Goal: Task Accomplishment & Management: Use online tool/utility

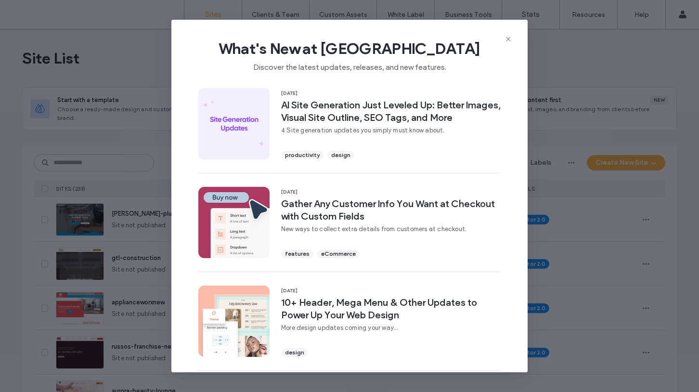
click at [513, 41] on div "What's New at Duda Discover the latest updates, releases, and new features." at bounding box center [349, 52] width 356 height 64
click at [510, 39] on icon at bounding box center [508, 39] width 8 height 8
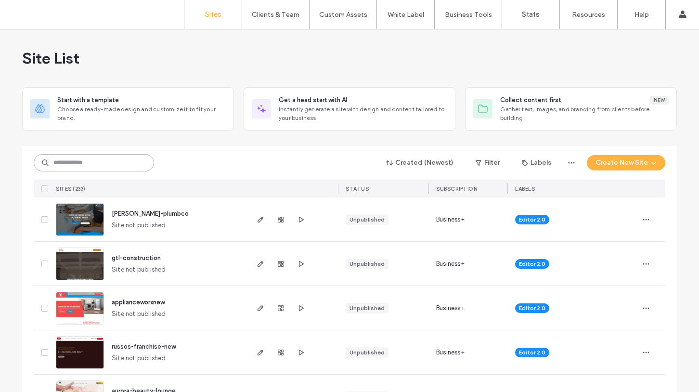
click at [113, 156] on input at bounding box center [94, 162] width 120 height 17
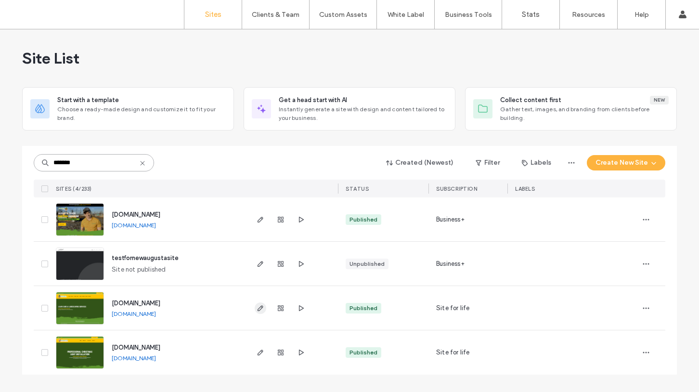
type input "*******"
click at [257, 311] on icon "button" at bounding box center [260, 308] width 8 height 8
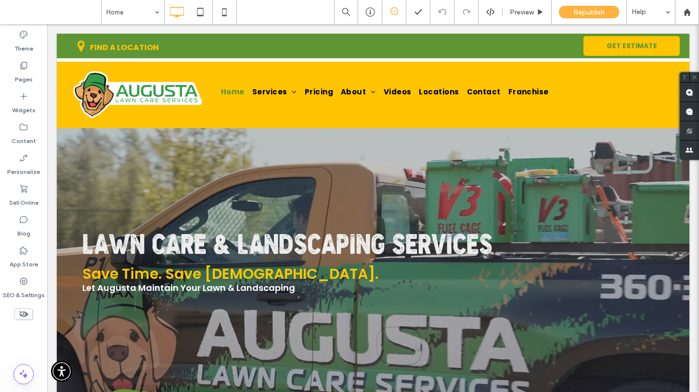
scroll to position [2, 0]
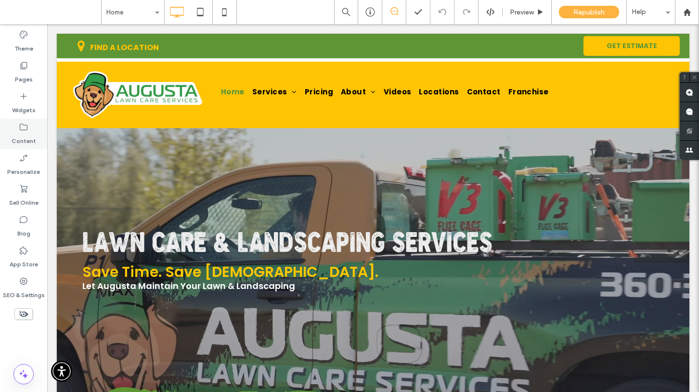
click at [22, 128] on icon at bounding box center [24, 127] width 10 height 10
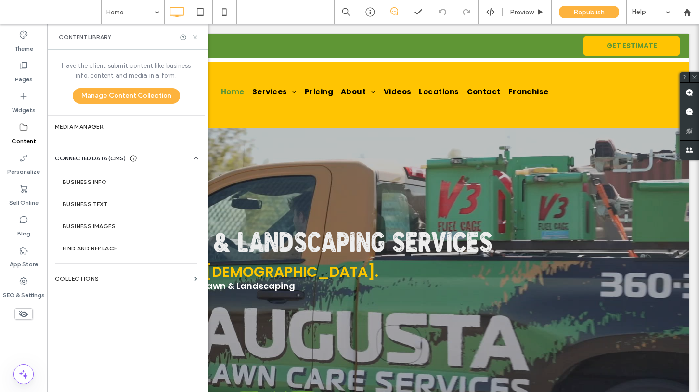
click at [22, 128] on icon at bounding box center [24, 127] width 10 height 10
click at [22, 73] on label "Pages" at bounding box center [24, 76] width 18 height 13
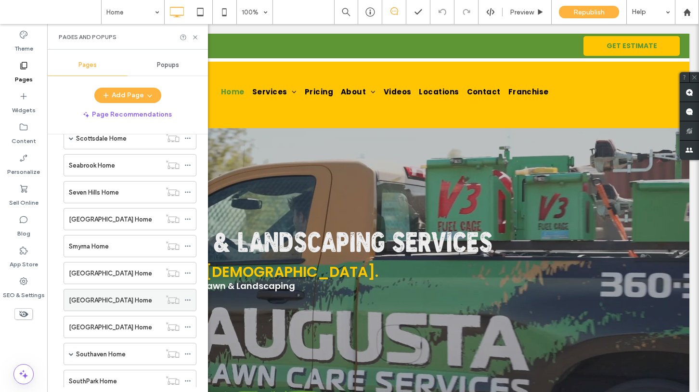
scroll to position [4243, 0]
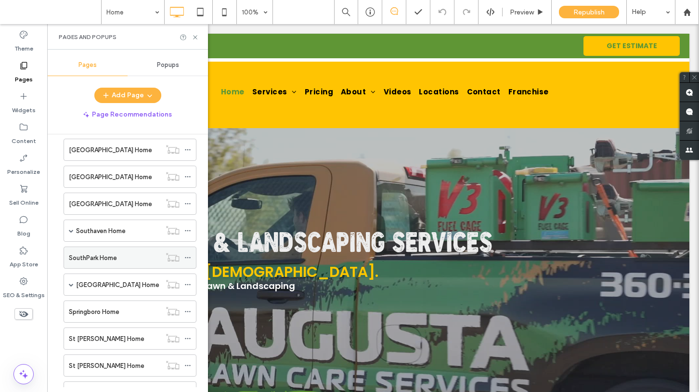
click at [98, 260] on label "SouthPark Home" at bounding box center [93, 257] width 48 height 17
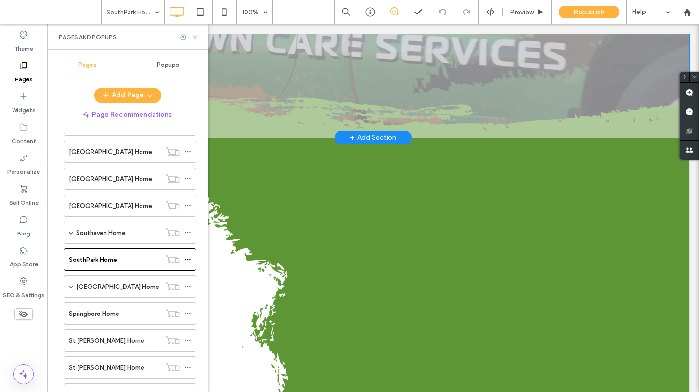
scroll to position [609, 0]
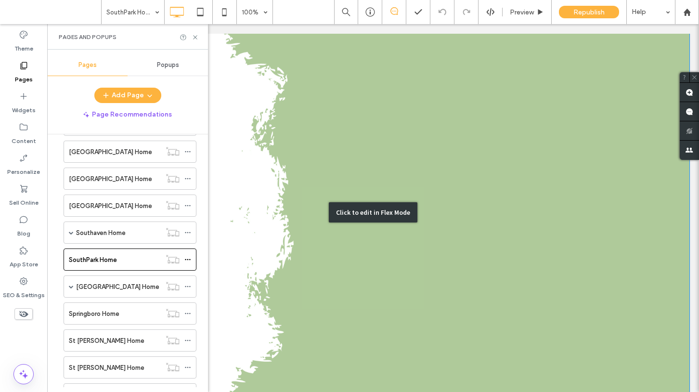
click at [462, 193] on div "Click to edit in Flex Mode" at bounding box center [373, 212] width 632 height 541
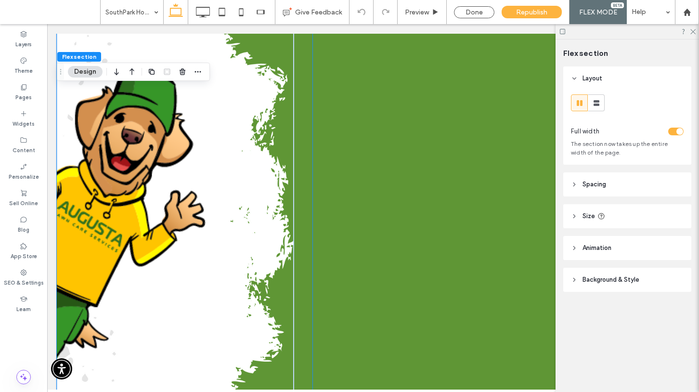
click at [355, 224] on div at bounding box center [491, 212] width 357 height 494
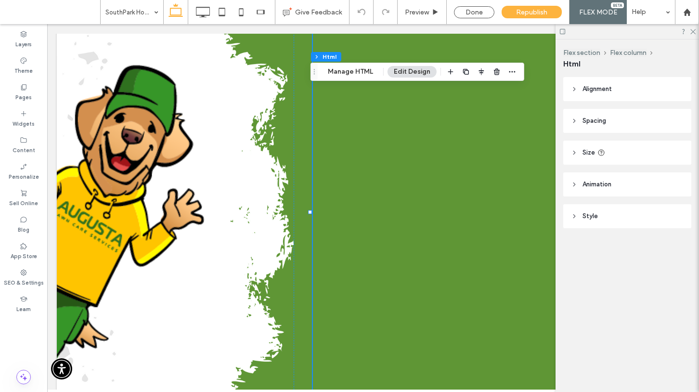
click at [355, 224] on div at bounding box center [491, 212] width 357 height 494
click at [374, 232] on div at bounding box center [491, 212] width 357 height 494
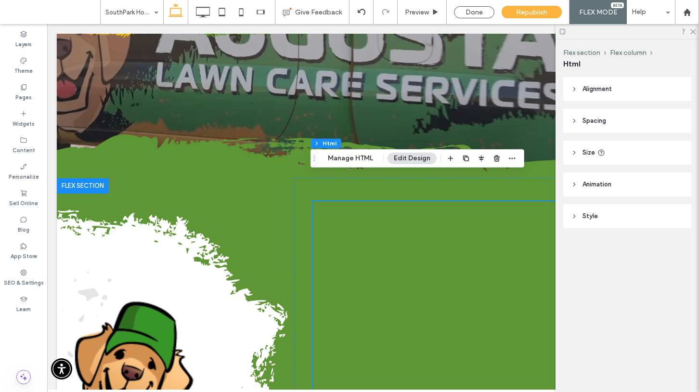
scroll to position [417, 0]
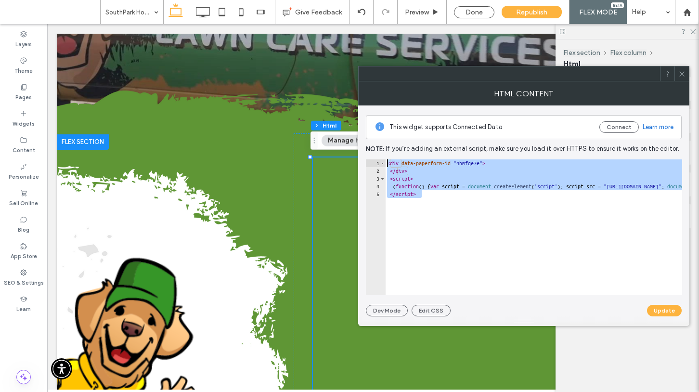
drag, startPoint x: 464, startPoint y: 215, endPoint x: 360, endPoint y: 151, distance: 122.2
click at [360, 151] on div "This widget supports Connected Data Connect Learn more Note: If you’re adding a…" at bounding box center [523, 210] width 331 height 211
paste textarea "**********"
type textarea "**********"
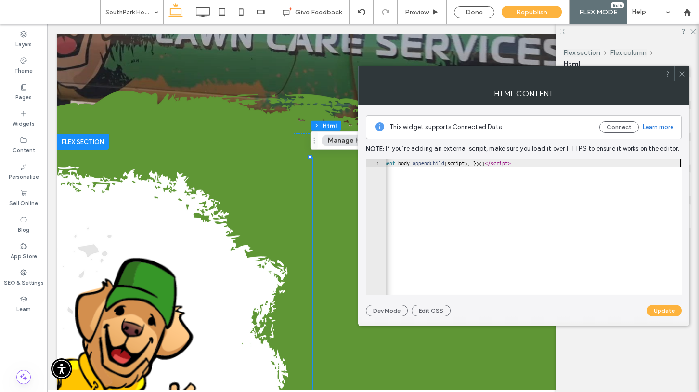
scroll to position [0, 428]
click at [671, 309] on button "Update" at bounding box center [664, 311] width 35 height 12
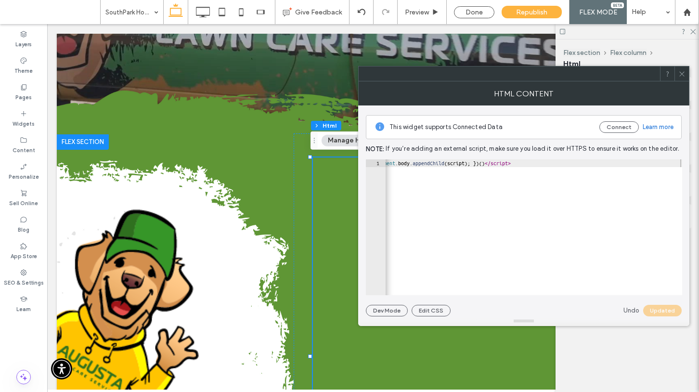
click at [684, 75] on icon at bounding box center [681, 73] width 7 height 7
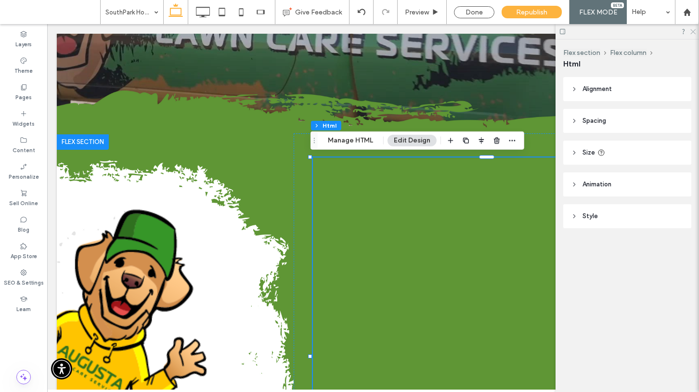
click at [691, 30] on icon at bounding box center [692, 31] width 6 height 6
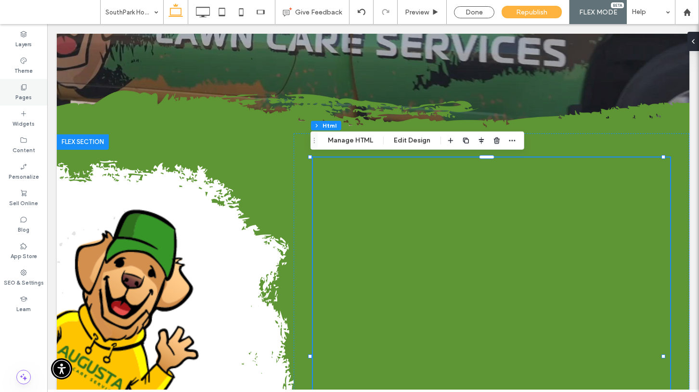
click at [27, 93] on label "Pages" at bounding box center [23, 96] width 16 height 11
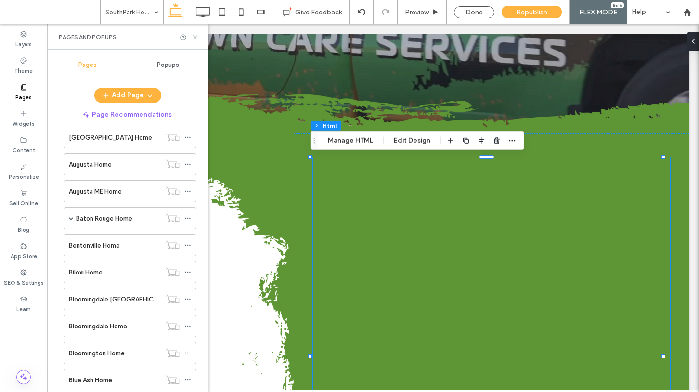
scroll to position [510, 0]
click at [112, 192] on label "Augusta ME Home" at bounding box center [95, 190] width 53 height 17
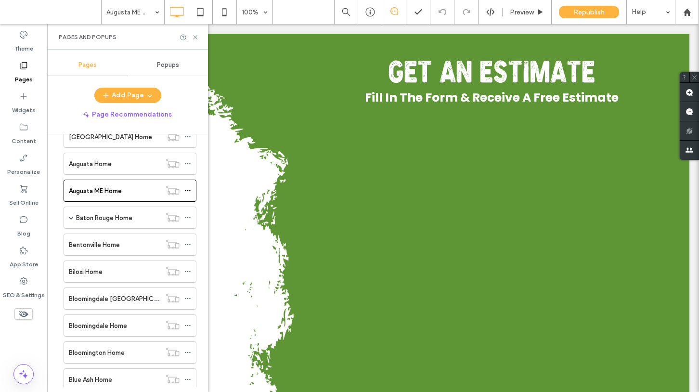
scroll to position [303, 0]
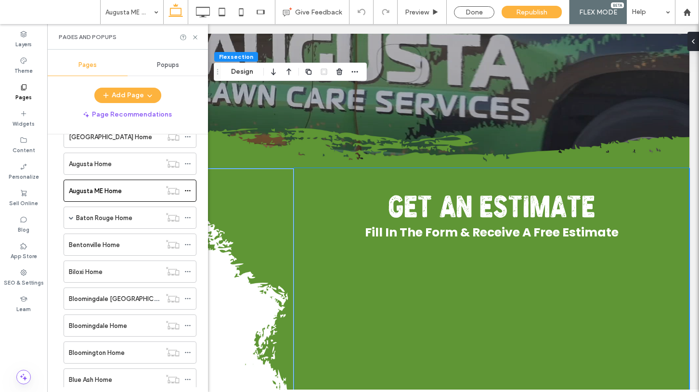
scroll to position [284, 0]
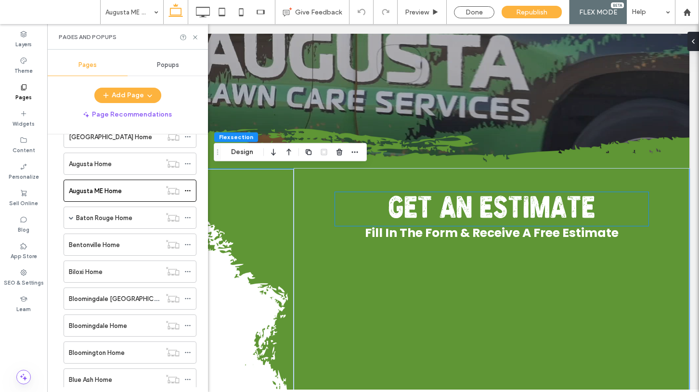
click at [399, 199] on span "Get AN Estimate" at bounding box center [491, 210] width 207 height 29
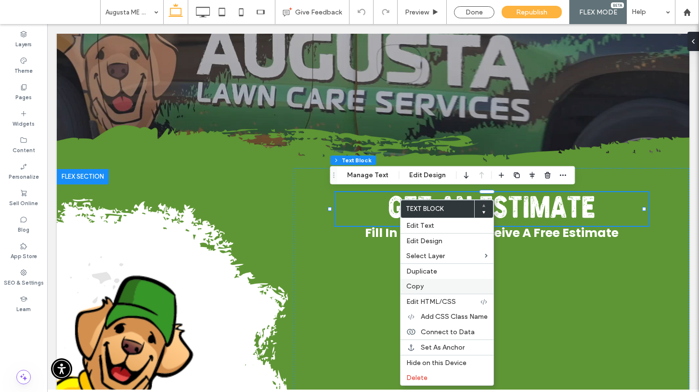
click at [415, 284] on span "Copy" at bounding box center [414, 286] width 17 height 8
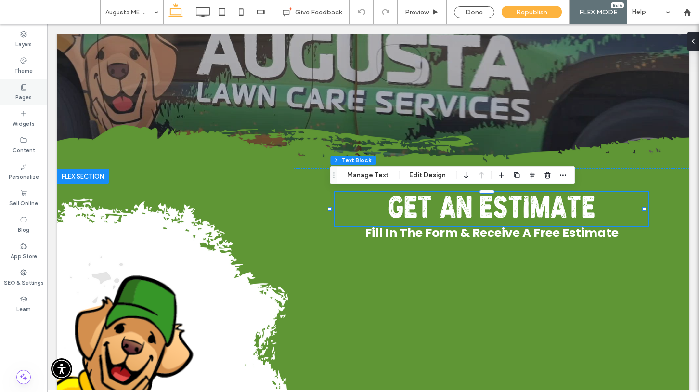
click at [23, 90] on icon at bounding box center [24, 87] width 8 height 8
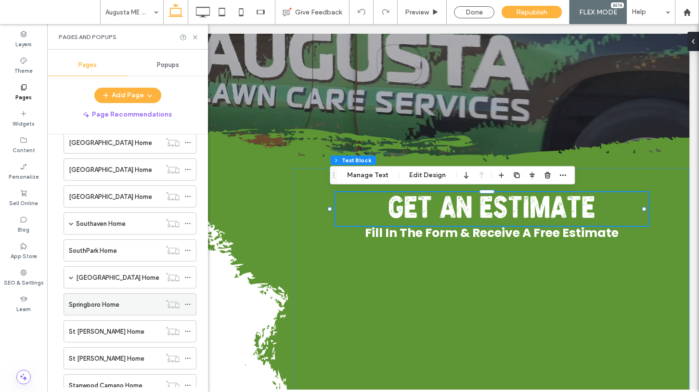
scroll to position [4248, 0]
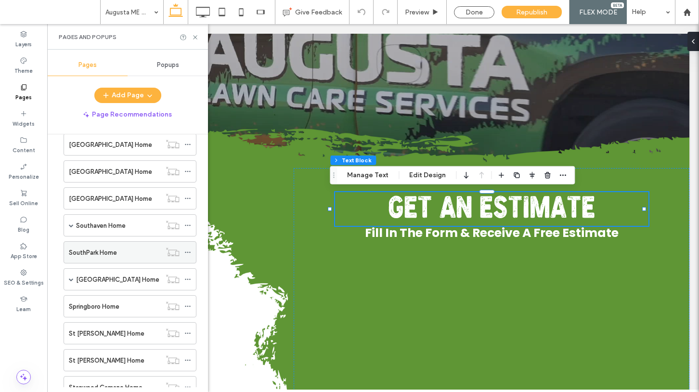
click at [81, 251] on label "SouthPark Home" at bounding box center [93, 252] width 48 height 17
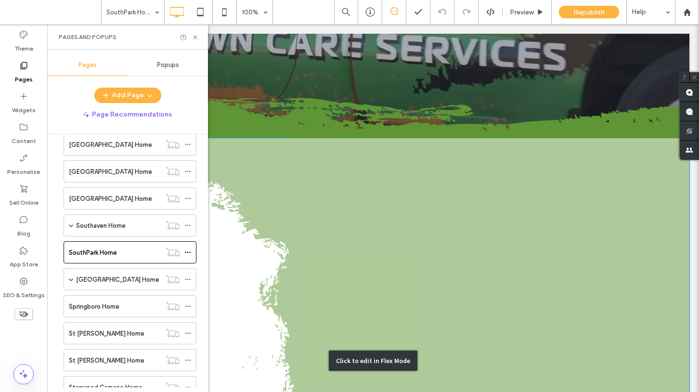
scroll to position [414, 0]
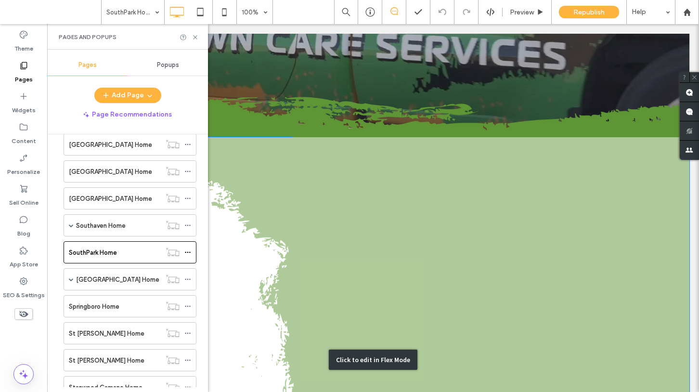
click at [445, 161] on div "Click to edit in Flex Mode" at bounding box center [373, 359] width 632 height 445
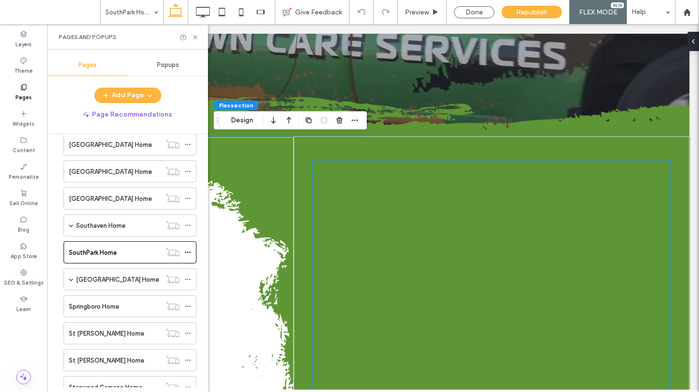
click at [435, 165] on div at bounding box center [491, 358] width 357 height 397
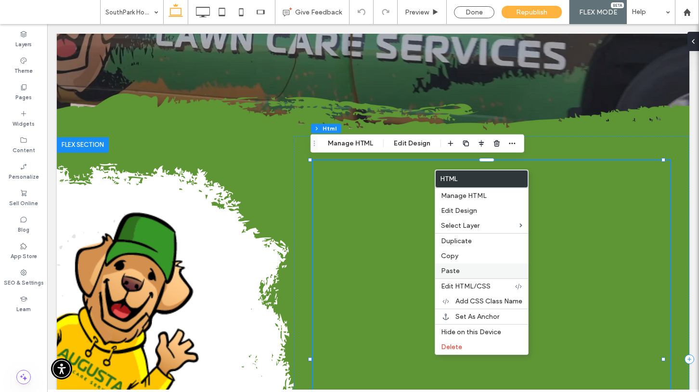
click at [446, 268] on span "Paste" at bounding box center [450, 271] width 19 height 8
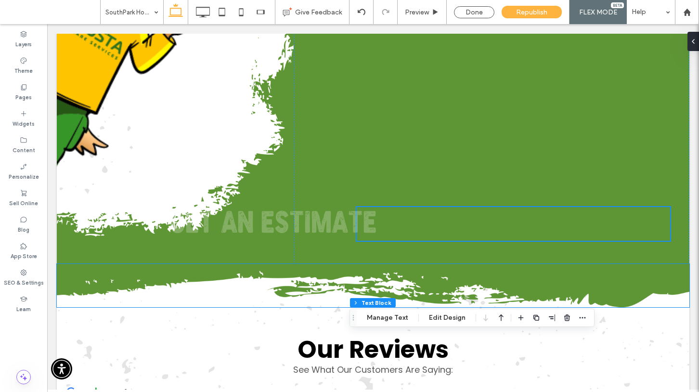
scroll to position [792, 0]
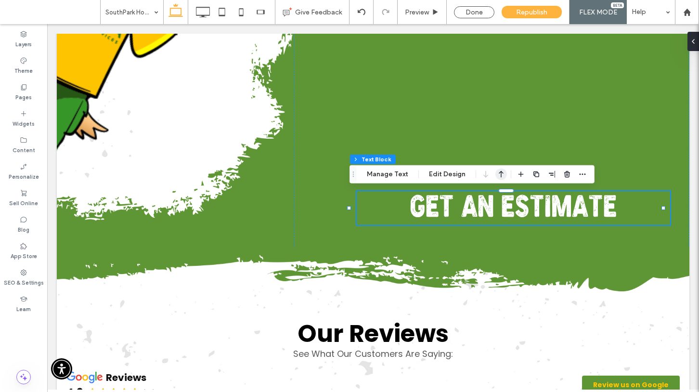
click at [500, 176] on icon "button" at bounding box center [501, 174] width 12 height 17
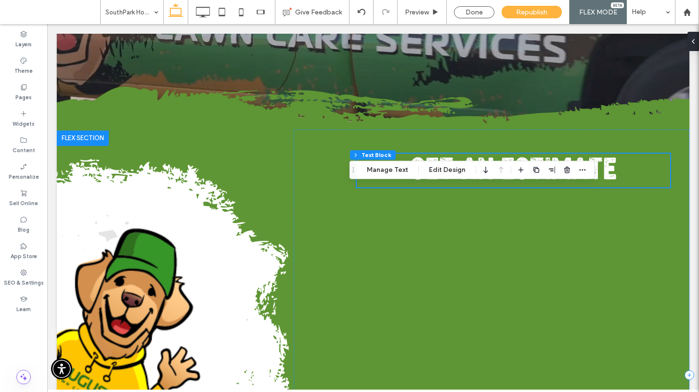
scroll to position [383, 0]
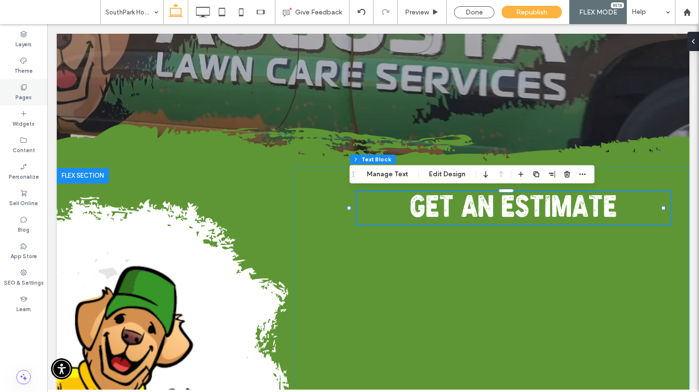
click at [26, 87] on icon at bounding box center [24, 87] width 8 height 8
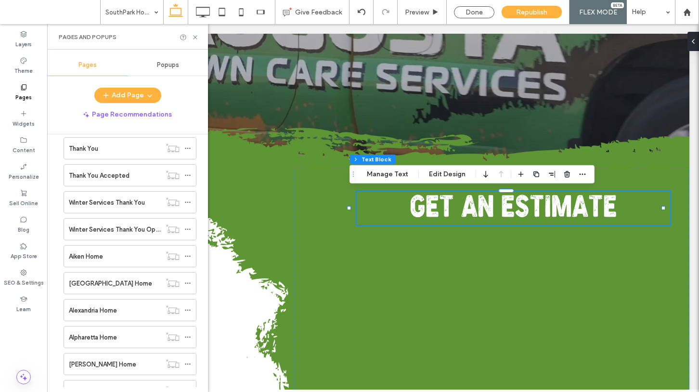
scroll to position [453, 0]
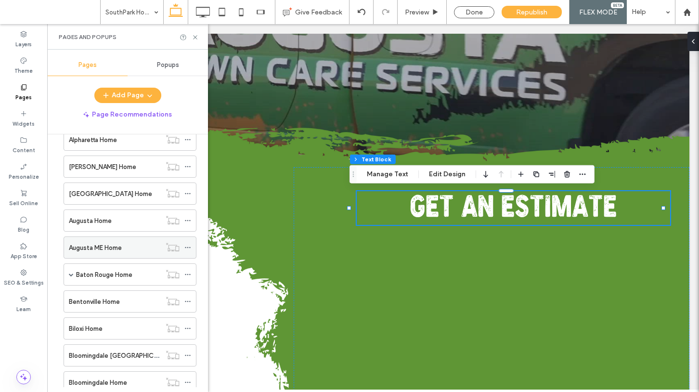
click at [101, 251] on label "Augusta ME Home" at bounding box center [95, 247] width 53 height 17
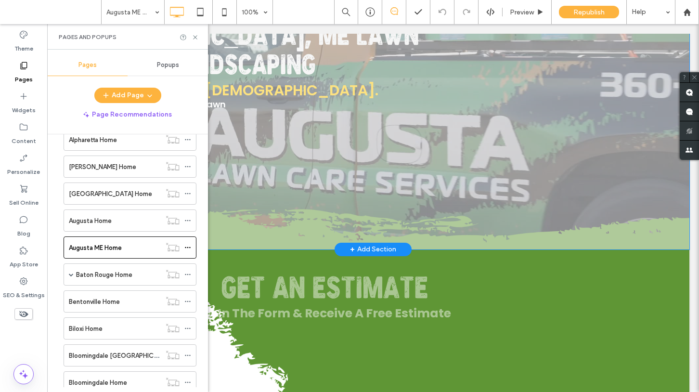
scroll to position [314, 0]
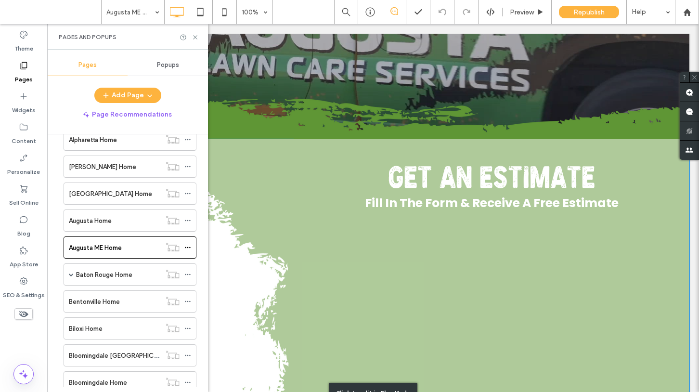
click at [430, 196] on div "Click to edit in Flex Mode" at bounding box center [373, 392] width 632 height 507
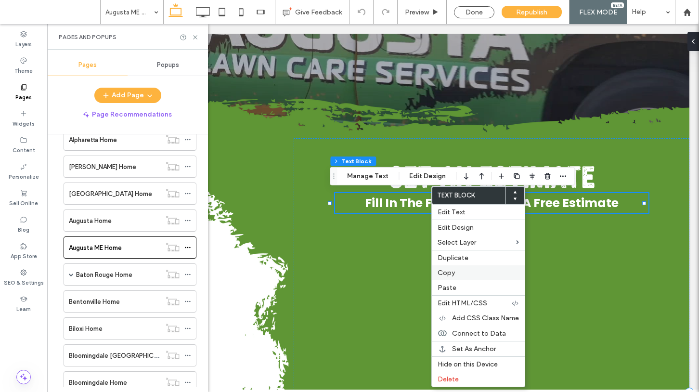
click at [451, 270] on span "Copy" at bounding box center [445, 273] width 17 height 8
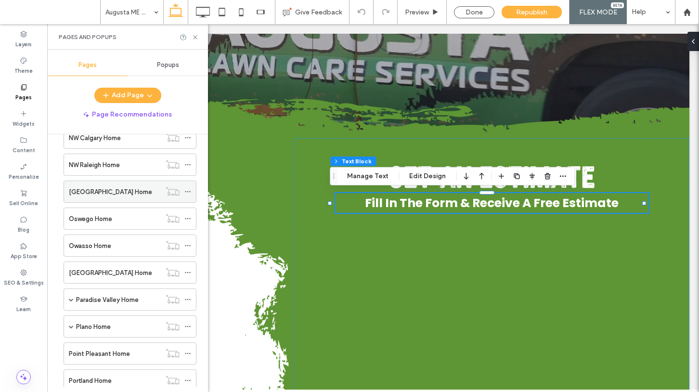
scroll to position [3661, 0]
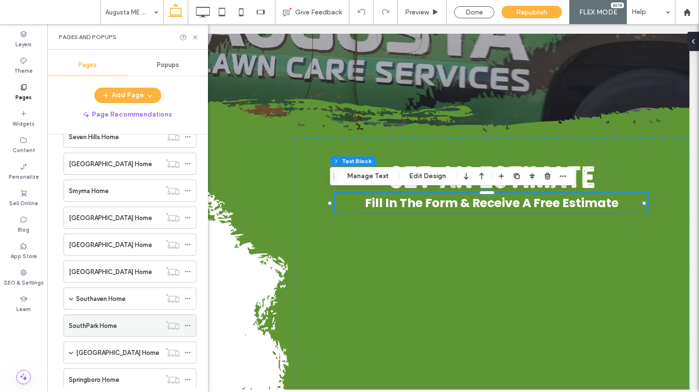
scroll to position [4191, 0]
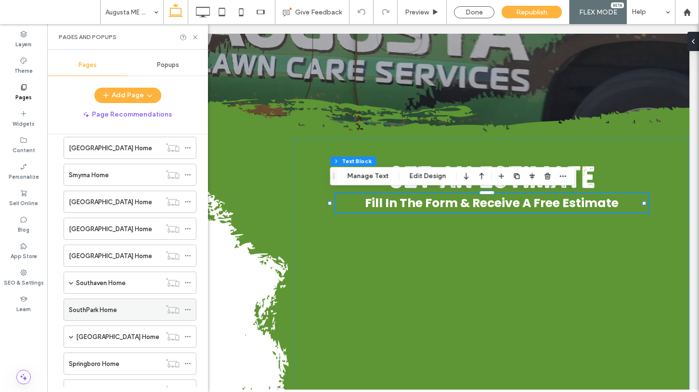
click at [114, 309] on label "SouthPark Home" at bounding box center [93, 309] width 48 height 17
click at [0, 0] on div at bounding box center [0, 0] width 0 height 0
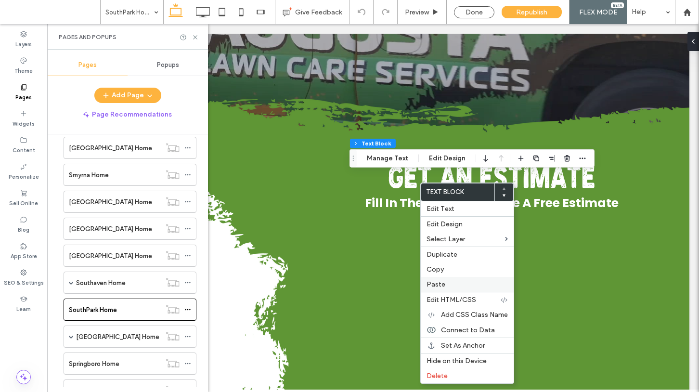
click at [433, 282] on span "Paste" at bounding box center [435, 284] width 19 height 8
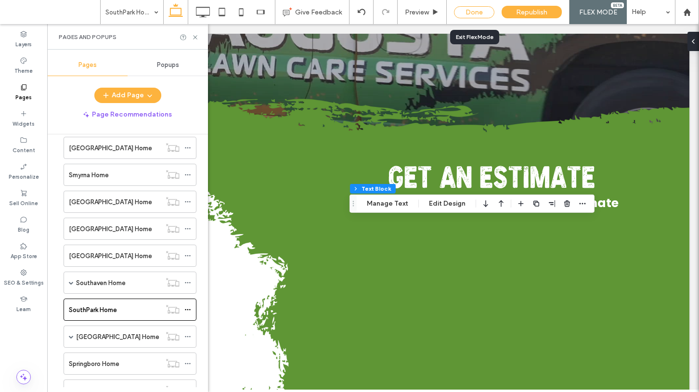
click at [476, 11] on div "Done" at bounding box center [474, 12] width 40 height 12
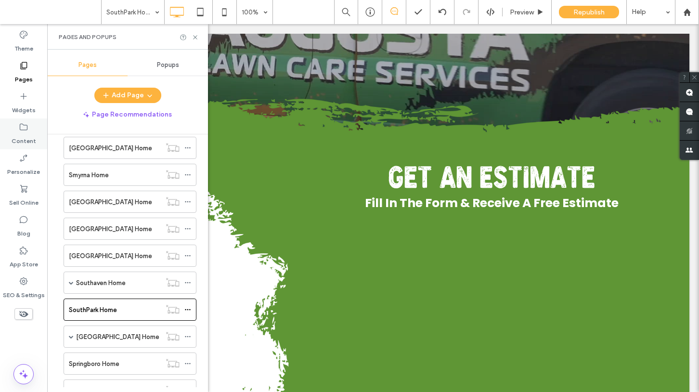
click at [26, 128] on icon at bounding box center [24, 127] width 10 height 10
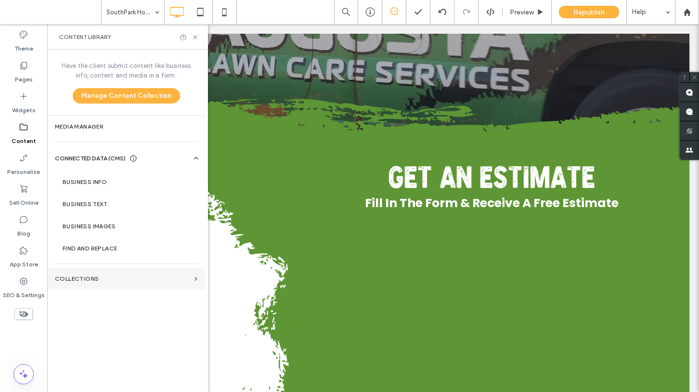
click at [80, 275] on label "Collections" at bounding box center [123, 278] width 136 height 7
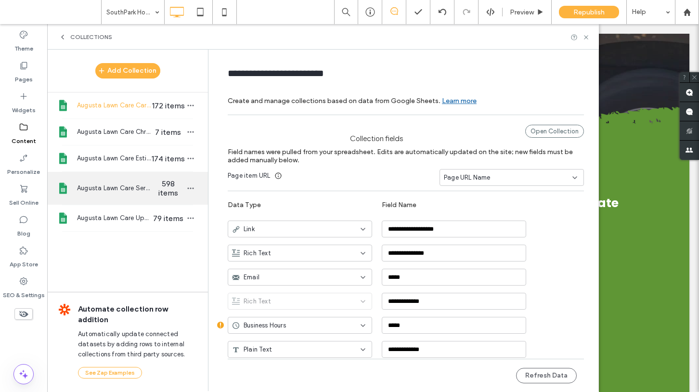
click at [120, 184] on span "Augusta Lawn Care Services" at bounding box center [114, 188] width 74 height 10
type input "**********"
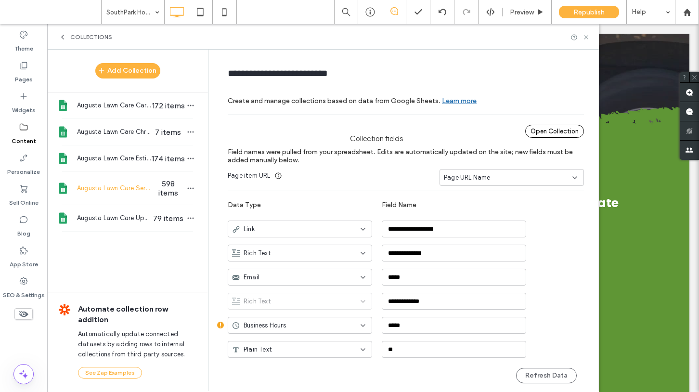
click at [543, 132] on div "Open Collection" at bounding box center [554, 131] width 59 height 13
click at [528, 375] on button "Refresh Data" at bounding box center [546, 375] width 61 height 15
click at [586, 37] on use at bounding box center [586, 37] width 4 height 4
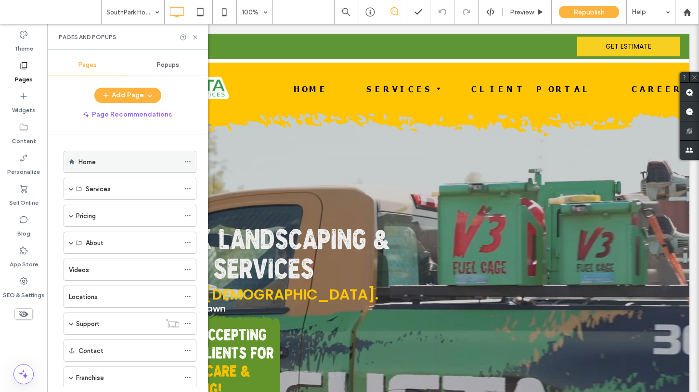
click at [103, 161] on div "Home" at bounding box center [128, 162] width 101 height 10
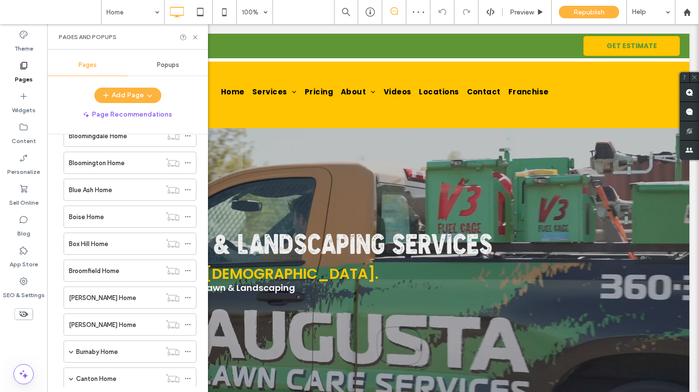
scroll to position [714, 0]
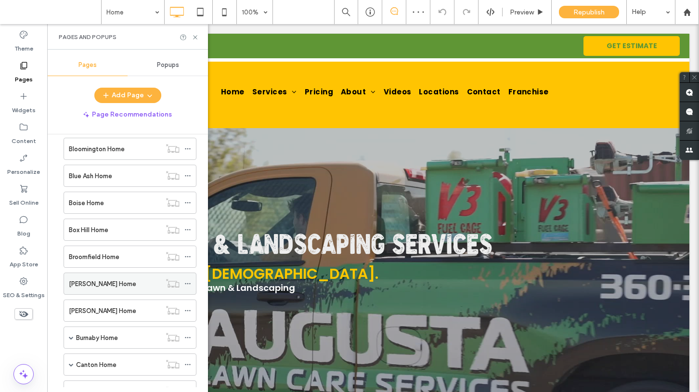
click at [95, 283] on label "[PERSON_NAME] Home" at bounding box center [102, 283] width 67 height 17
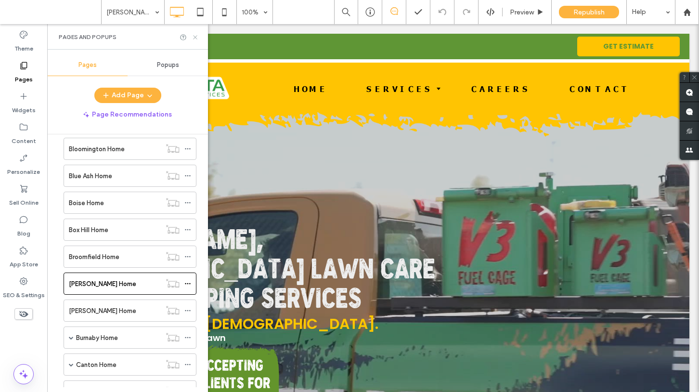
click at [196, 34] on icon at bounding box center [195, 37] width 7 height 7
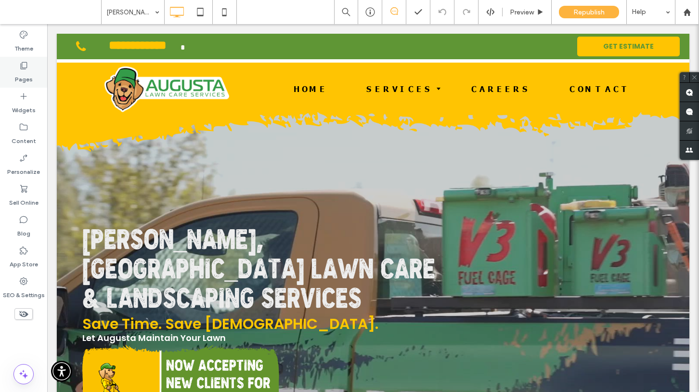
click at [24, 70] on label "Pages" at bounding box center [24, 76] width 18 height 13
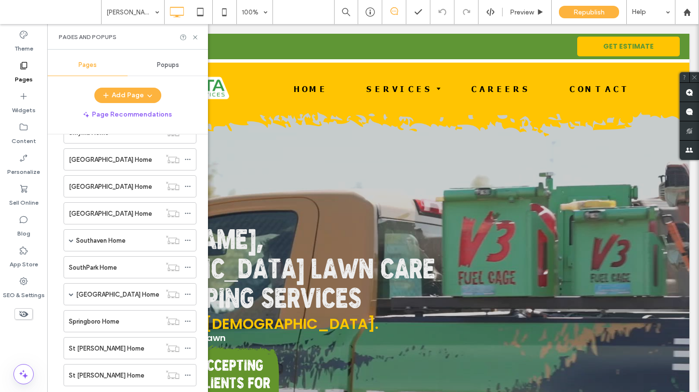
scroll to position [4244, 0]
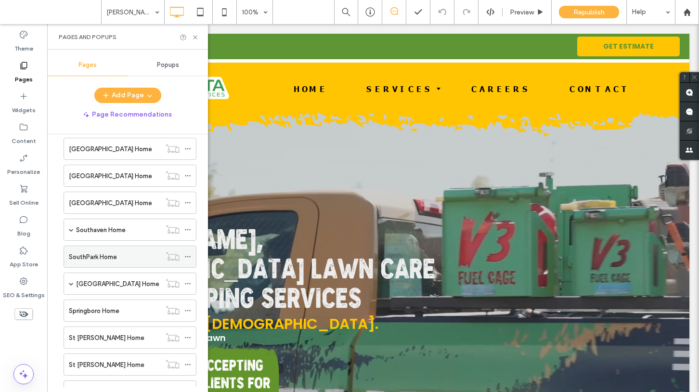
click at [105, 254] on label "SouthPark Home" at bounding box center [93, 256] width 48 height 17
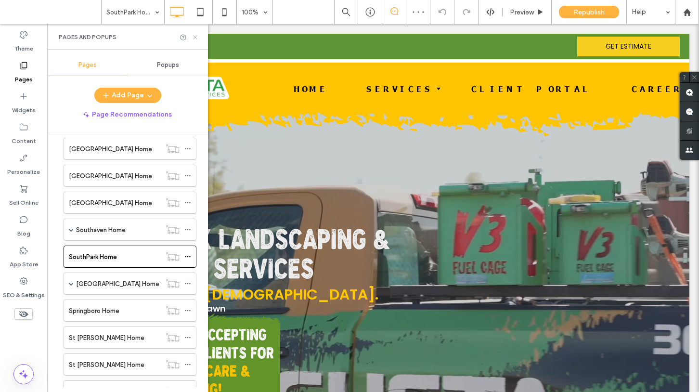
click at [192, 37] on icon at bounding box center [195, 37] width 7 height 7
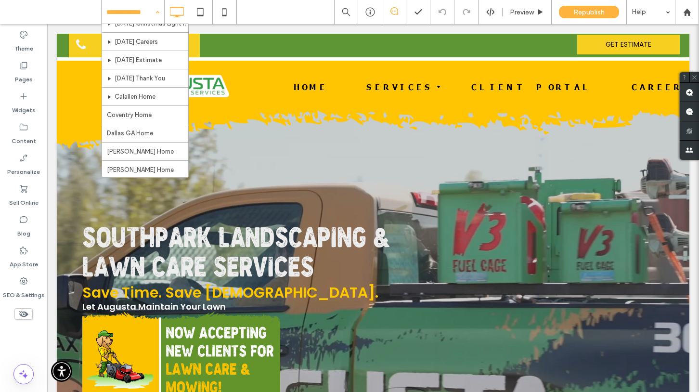
scroll to position [2383, 0]
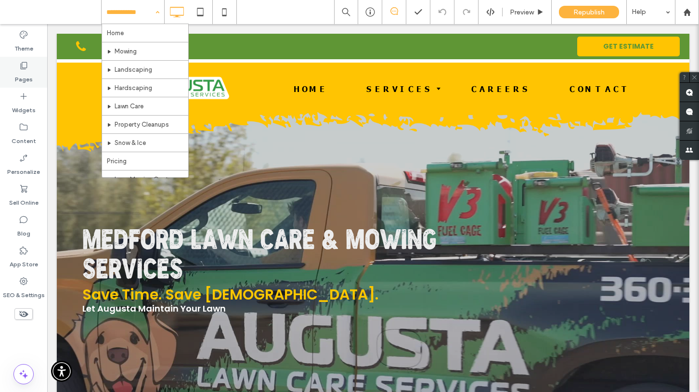
click at [24, 74] on label "Pages" at bounding box center [24, 76] width 18 height 13
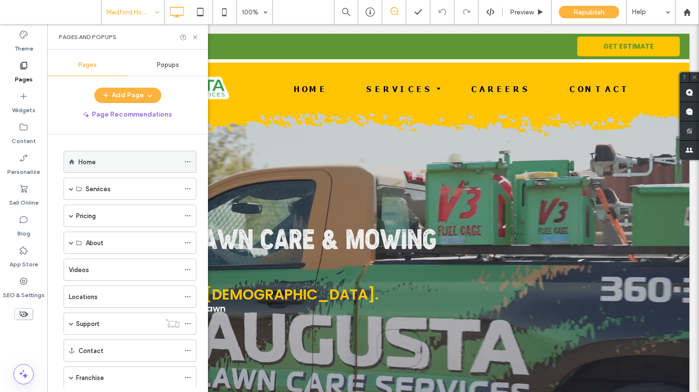
click at [94, 159] on label "Home" at bounding box center [86, 162] width 17 height 17
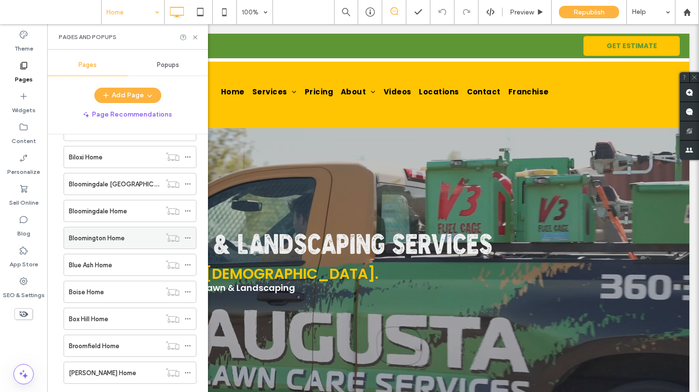
scroll to position [635, 0]
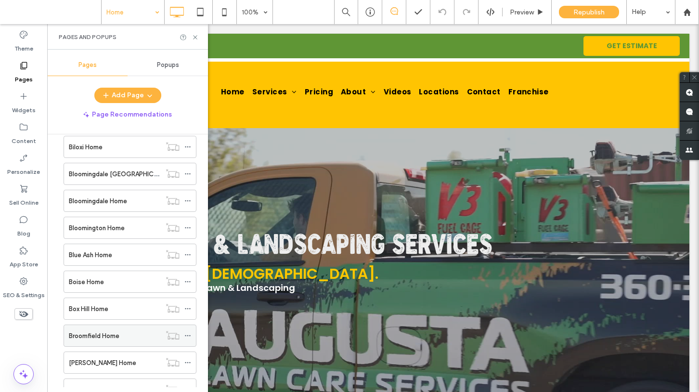
click at [112, 338] on label "Broomfield Home" at bounding box center [94, 335] width 51 height 17
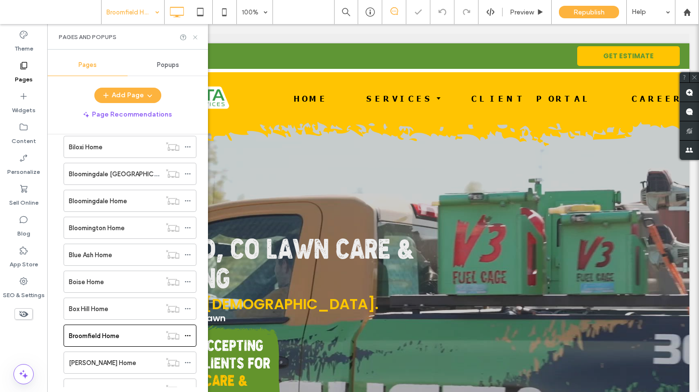
click at [198, 36] on icon at bounding box center [195, 37] width 7 height 7
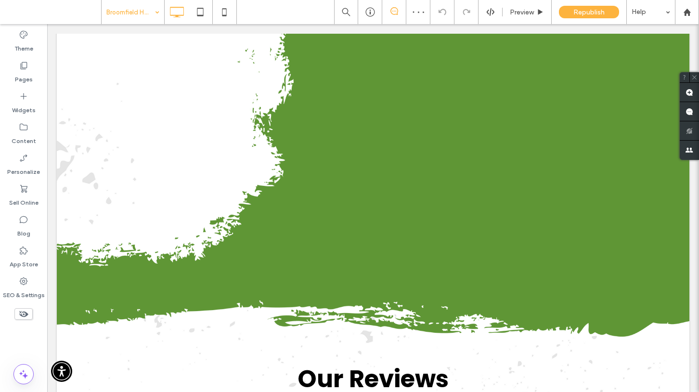
scroll to position [1286, 0]
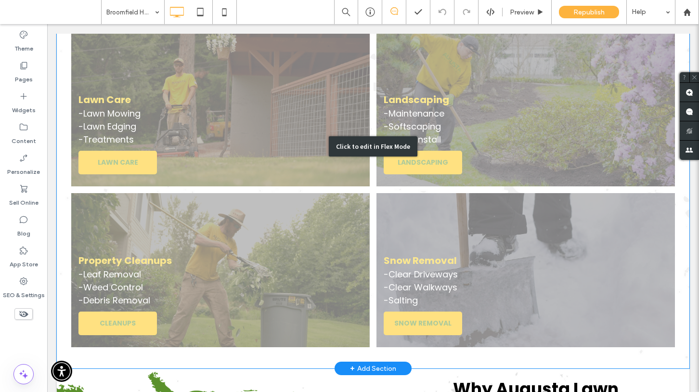
scroll to position [1655, 0]
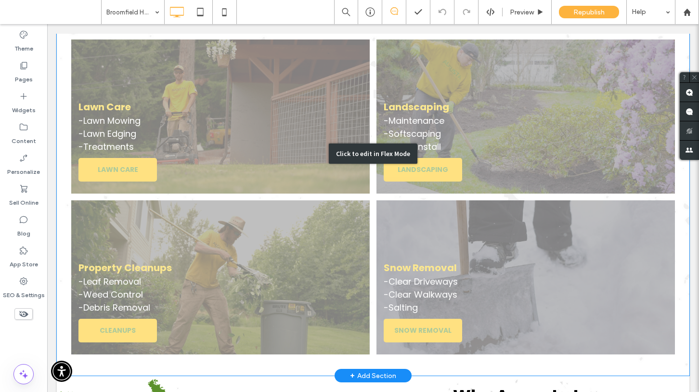
click at [397, 129] on div "Click to edit in Flex Mode" at bounding box center [373, 154] width 632 height 444
click at [397, 129] on link at bounding box center [525, 116] width 298 height 154
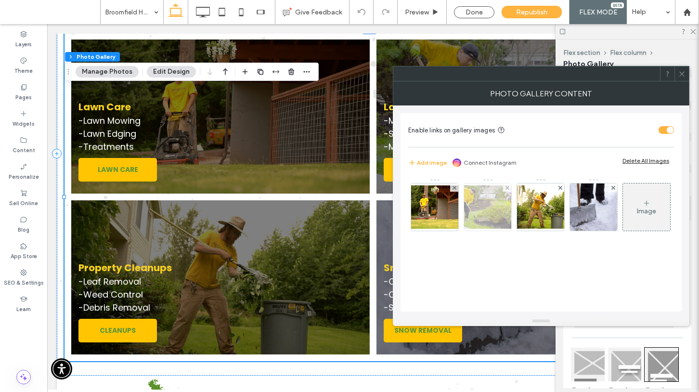
click at [486, 208] on img at bounding box center [487, 206] width 77 height 43
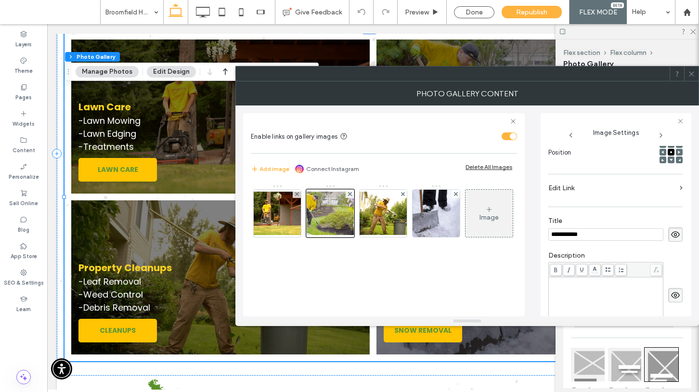
scroll to position [0, 0]
drag, startPoint x: 625, startPoint y: 285, endPoint x: 576, endPoint y: 290, distance: 48.8
click at [576, 290] on div "**********" at bounding box center [606, 288] width 112 height 20
drag, startPoint x: 604, startPoint y: 291, endPoint x: 554, endPoint y: 293, distance: 49.6
click at [554, 292] on div "**********" at bounding box center [606, 288] width 112 height 7
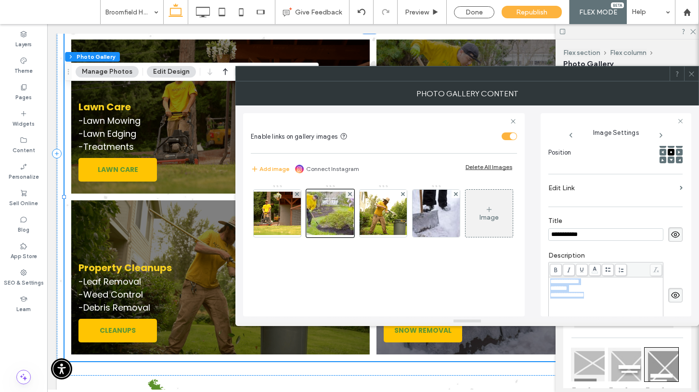
drag, startPoint x: 589, startPoint y: 296, endPoint x: 550, endPoint y: 275, distance: 44.8
click at [550, 275] on div "**********" at bounding box center [605, 295] width 115 height 66
click at [382, 213] on img at bounding box center [383, 213] width 77 height 43
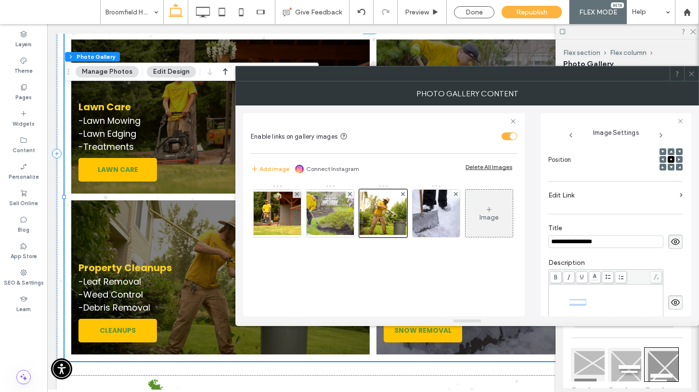
scroll to position [151, 0]
drag, startPoint x: 620, startPoint y: 306, endPoint x: 541, endPoint y: 272, distance: 86.0
click at [541, 272] on div "**********" at bounding box center [615, 214] width 151 height 203
click at [593, 266] on body ".wqwq-1{fill:#231f20;} .cls-1q, .cls-2q { fill-rule: evenodd; } .cls-2q { fill:…" at bounding box center [349, 196] width 699 height 392
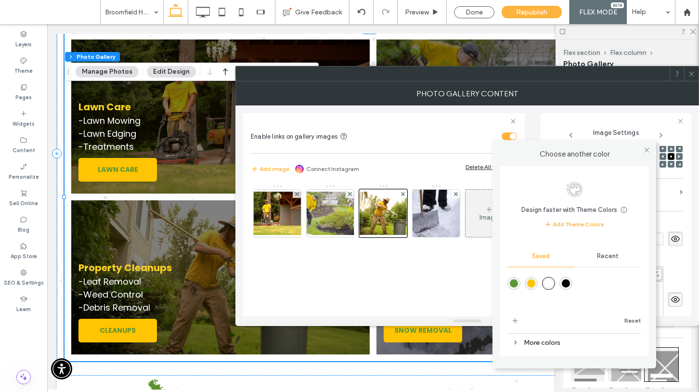
click at [532, 284] on div "rgba(255,196,2,1)" at bounding box center [531, 283] width 8 height 8
click at [646, 150] on use at bounding box center [646, 149] width 5 height 5
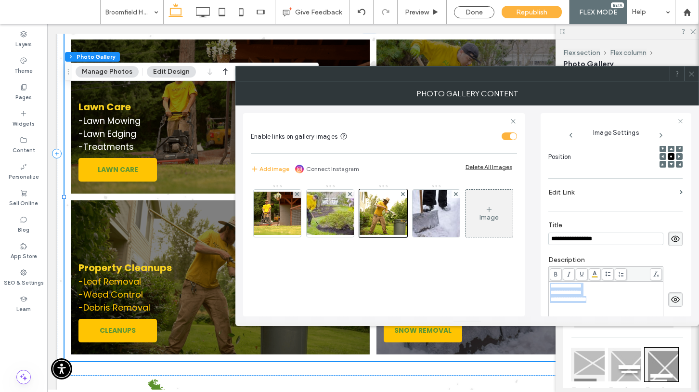
click at [610, 289] on div "**********" at bounding box center [606, 292] width 112 height 7
click at [602, 292] on div "**********" at bounding box center [606, 292] width 112 height 7
drag, startPoint x: 602, startPoint y: 289, endPoint x: 555, endPoint y: 290, distance: 46.7
click at [555, 290] on div "**********" at bounding box center [606, 292] width 112 height 7
click at [554, 289] on span "**********" at bounding box center [567, 292] width 34 height 6
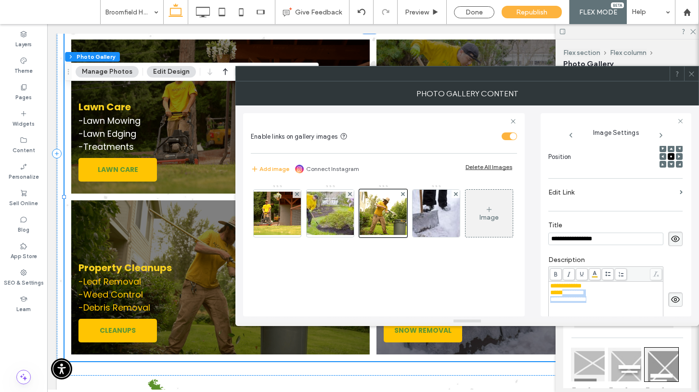
scroll to position [152, 0]
drag, startPoint x: 611, startPoint y: 301, endPoint x: 545, endPoint y: 270, distance: 72.3
click at [545, 270] on div "**********" at bounding box center [615, 214] width 151 height 203
click at [596, 265] on body ".wqwq-1{fill:#231f20;} .cls-1q, .cls-2q { fill-rule: evenodd; } .cls-2q { fill:…" at bounding box center [349, 196] width 699 height 392
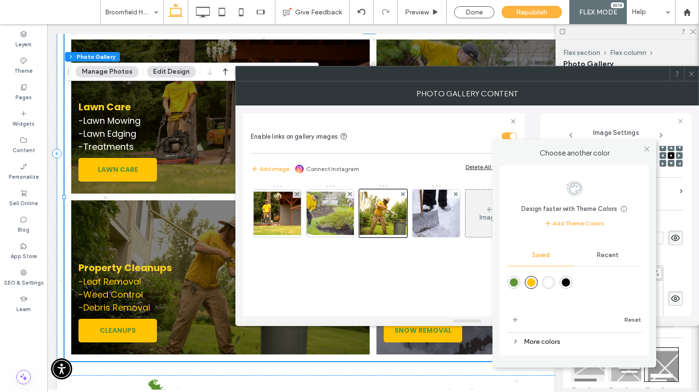
click at [549, 283] on div "rgba(255,255,255,1)" at bounding box center [548, 282] width 8 height 8
click at [645, 146] on icon at bounding box center [646, 148] width 7 height 7
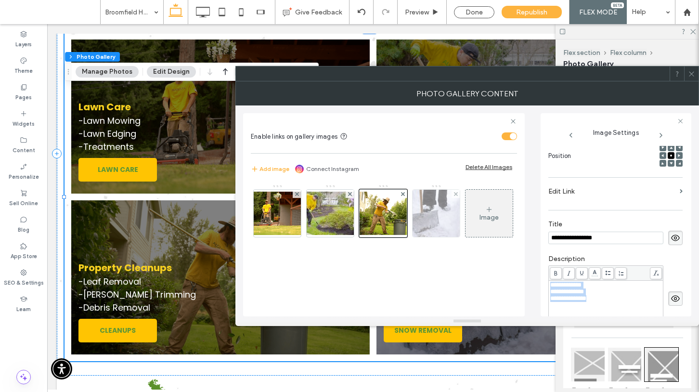
click at [453, 214] on img at bounding box center [436, 213] width 71 height 47
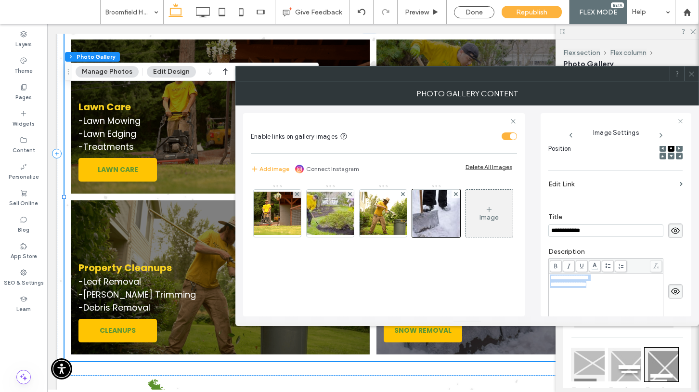
drag, startPoint x: 602, startPoint y: 293, endPoint x: 541, endPoint y: 267, distance: 66.0
click at [541, 267] on div "**********" at bounding box center [615, 214] width 151 height 203
click at [623, 295] on div "********" at bounding box center [606, 291] width 112 height 7
drag, startPoint x: 616, startPoint y: 306, endPoint x: 542, endPoint y: 268, distance: 83.3
click at [542, 268] on div "**********" at bounding box center [615, 214] width 151 height 203
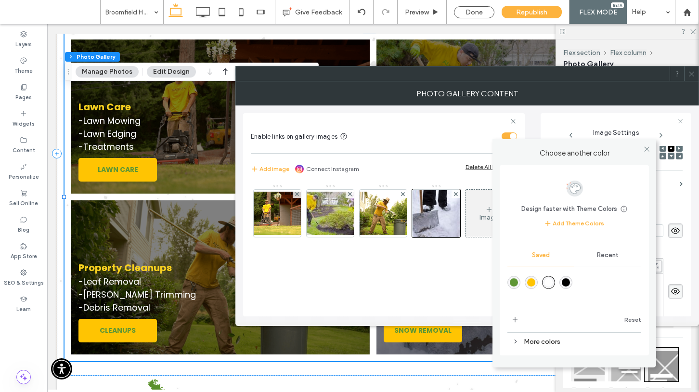
click at [592, 267] on body ".wqwq-1{fill:#231f20;} .cls-1q, .cls-2q { fill-rule: evenodd; } .cls-2q { fill:…" at bounding box center [349, 196] width 699 height 392
click at [534, 281] on div "rgba(255,196,2,1)" at bounding box center [531, 282] width 8 height 8
click at [645, 149] on icon at bounding box center [646, 148] width 7 height 7
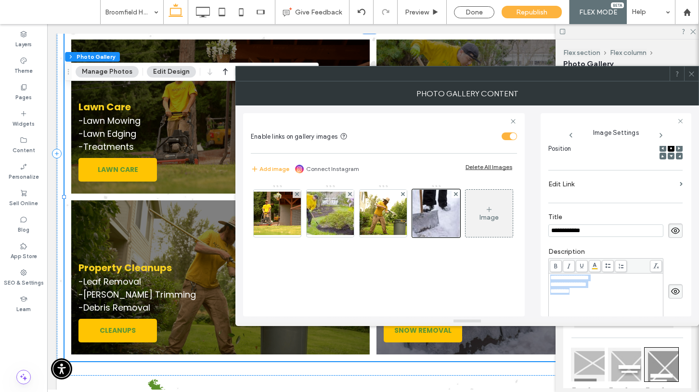
click at [612, 307] on div "**********" at bounding box center [606, 298] width 112 height 48
drag, startPoint x: 584, startPoint y: 298, endPoint x: 554, endPoint y: 296, distance: 29.4
click at [554, 295] on div "********" at bounding box center [606, 291] width 112 height 7
drag, startPoint x: 572, startPoint y: 295, endPoint x: 551, endPoint y: 269, distance: 33.5
click at [551, 269] on div "**********" at bounding box center [605, 291] width 115 height 66
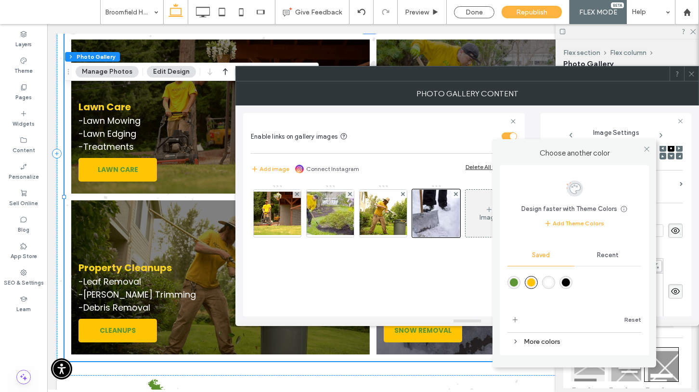
click at [592, 267] on body ".wqwq-1{fill:#231f20;} .cls-1q, .cls-2q { fill-rule: evenodd; } .cls-2q { fill:…" at bounding box center [349, 196] width 699 height 392
click at [550, 282] on div "rgba(255,255,255,1)" at bounding box center [548, 282] width 8 height 8
click at [649, 147] on icon at bounding box center [646, 148] width 7 height 7
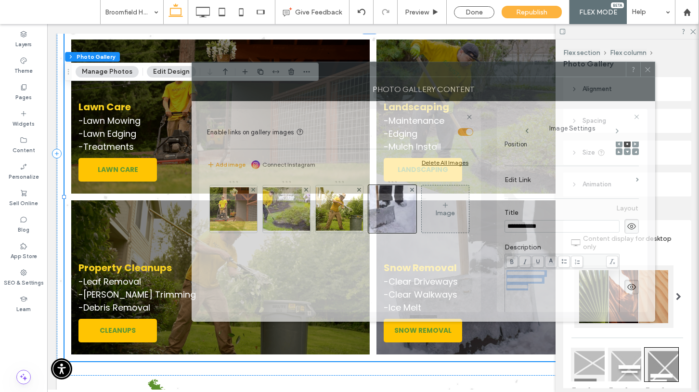
drag, startPoint x: 643, startPoint y: 77, endPoint x: 605, endPoint y: 73, distance: 37.7
click at [605, 73] on div at bounding box center [409, 69] width 434 height 14
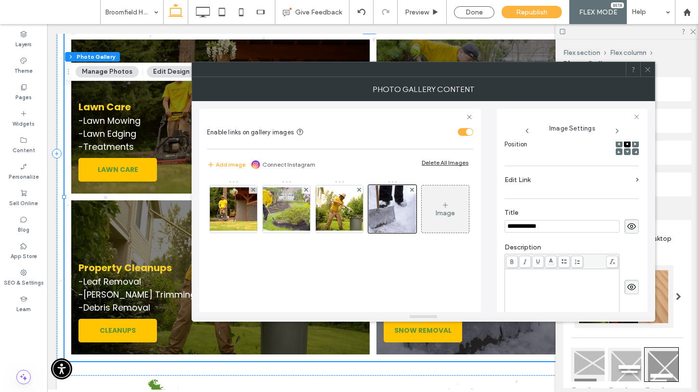
click at [650, 71] on icon at bounding box center [647, 69] width 7 height 7
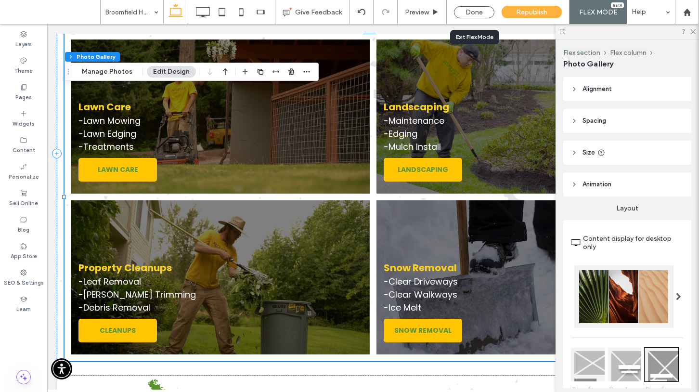
click at [477, 19] on div "Done" at bounding box center [474, 12] width 55 height 24
click at [474, 14] on div "Done" at bounding box center [474, 12] width 40 height 12
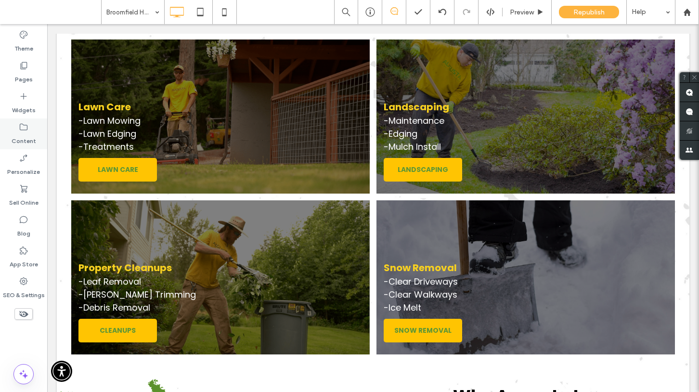
click at [25, 126] on icon at bounding box center [24, 127] width 10 height 10
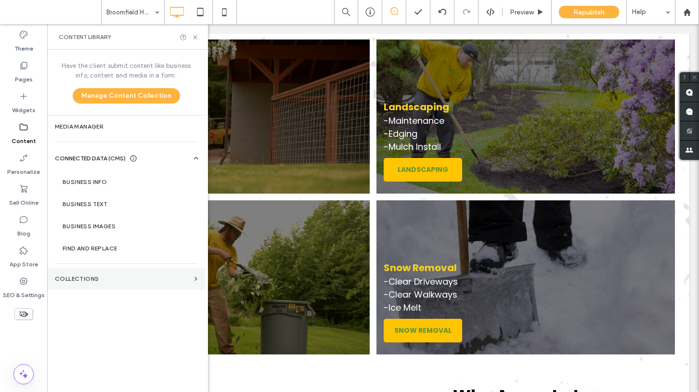
click at [66, 278] on label "Collections" at bounding box center [123, 278] width 136 height 7
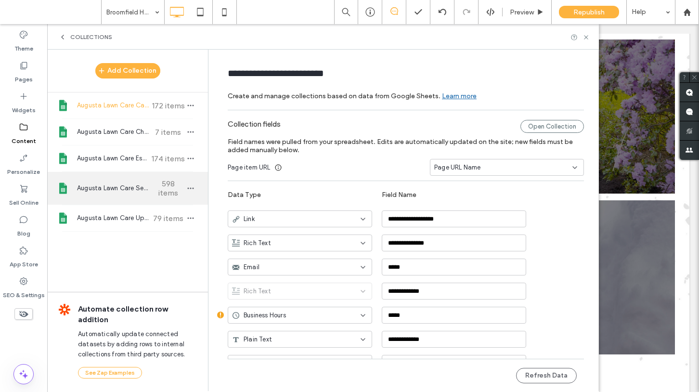
click at [142, 190] on span "Augusta Lawn Care Services" at bounding box center [113, 188] width 72 height 10
type input "**********"
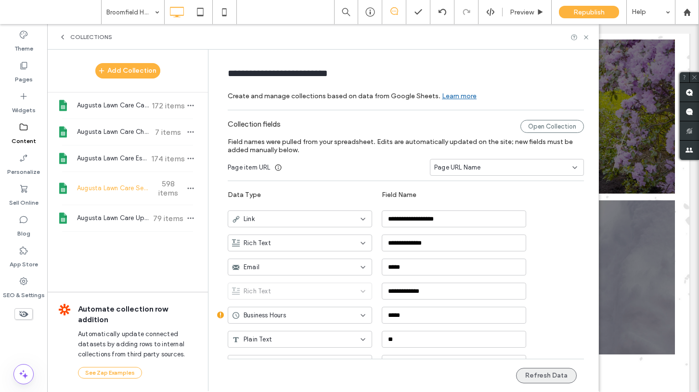
click at [539, 372] on button "Refresh Data" at bounding box center [546, 375] width 61 height 15
click at [22, 73] on label "Pages" at bounding box center [24, 76] width 18 height 13
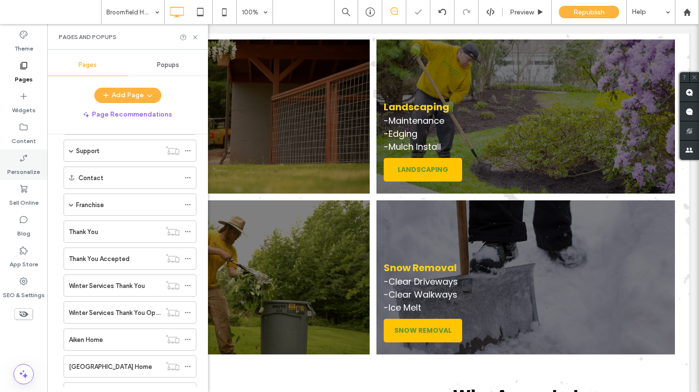
scroll to position [173, 0]
